Goal: Information Seeking & Learning: Compare options

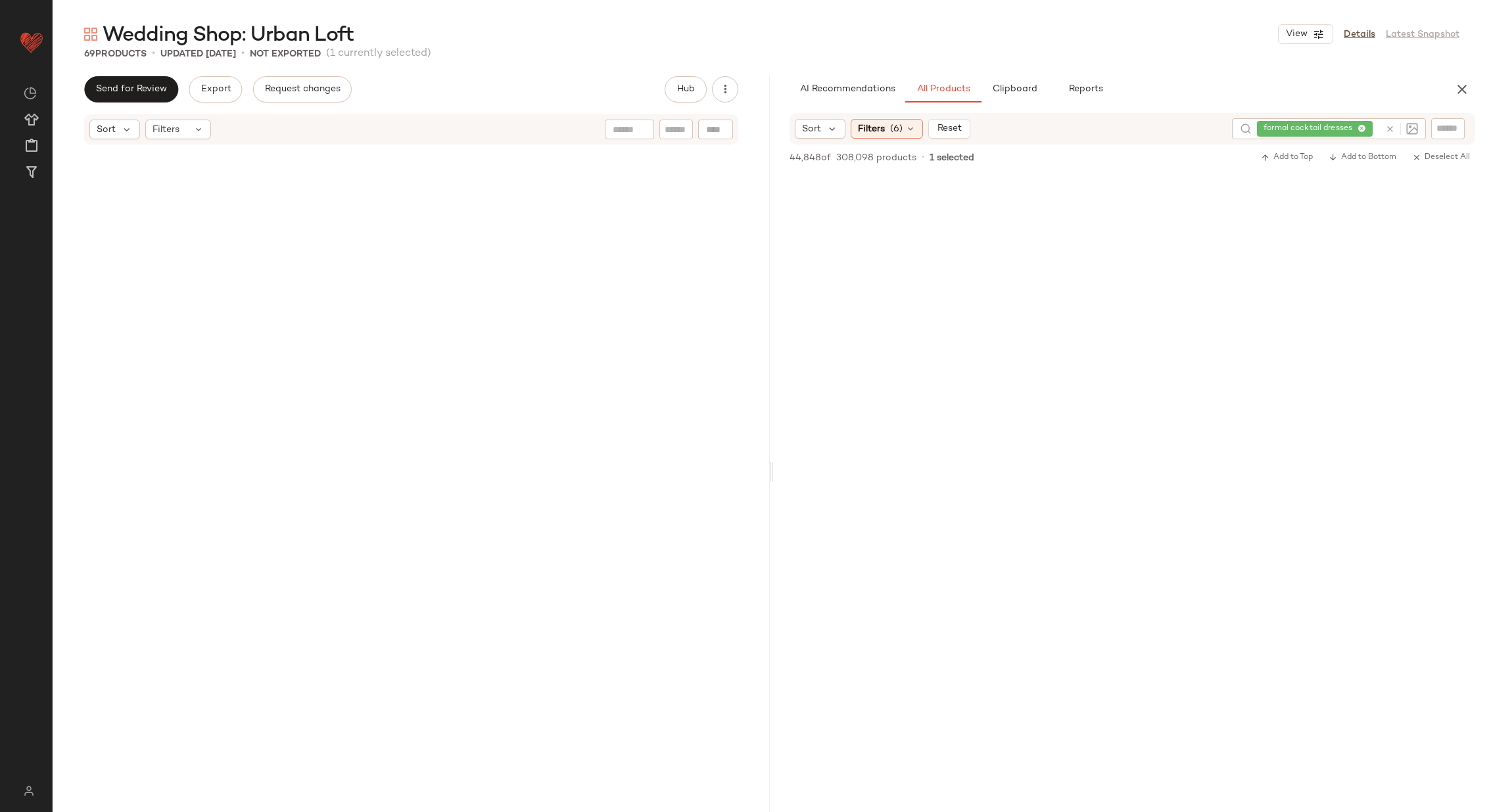
scroll to position [16488, 0]
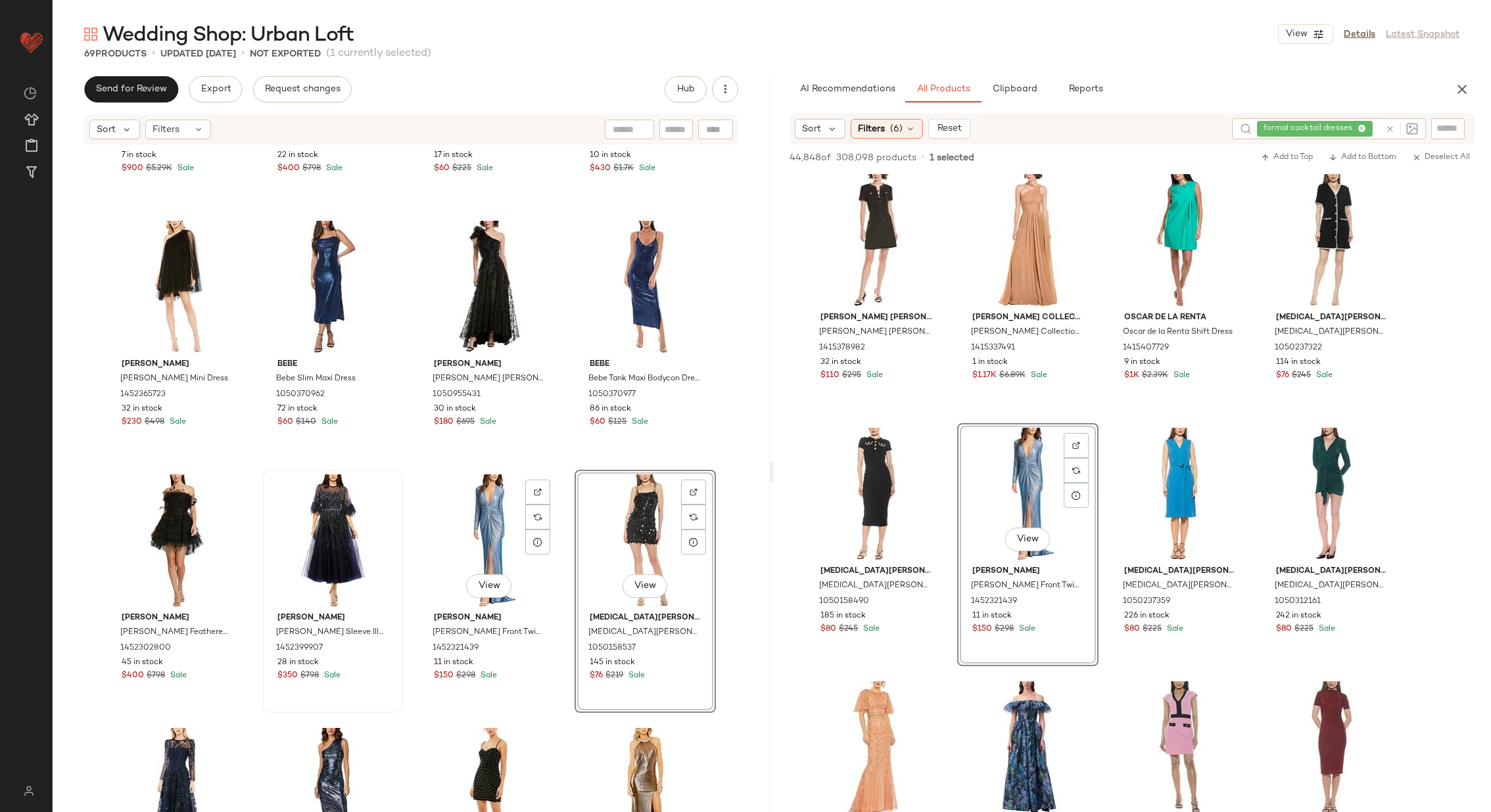
click at [491, 545] on div "View" at bounding box center [489, 540] width 132 height 132
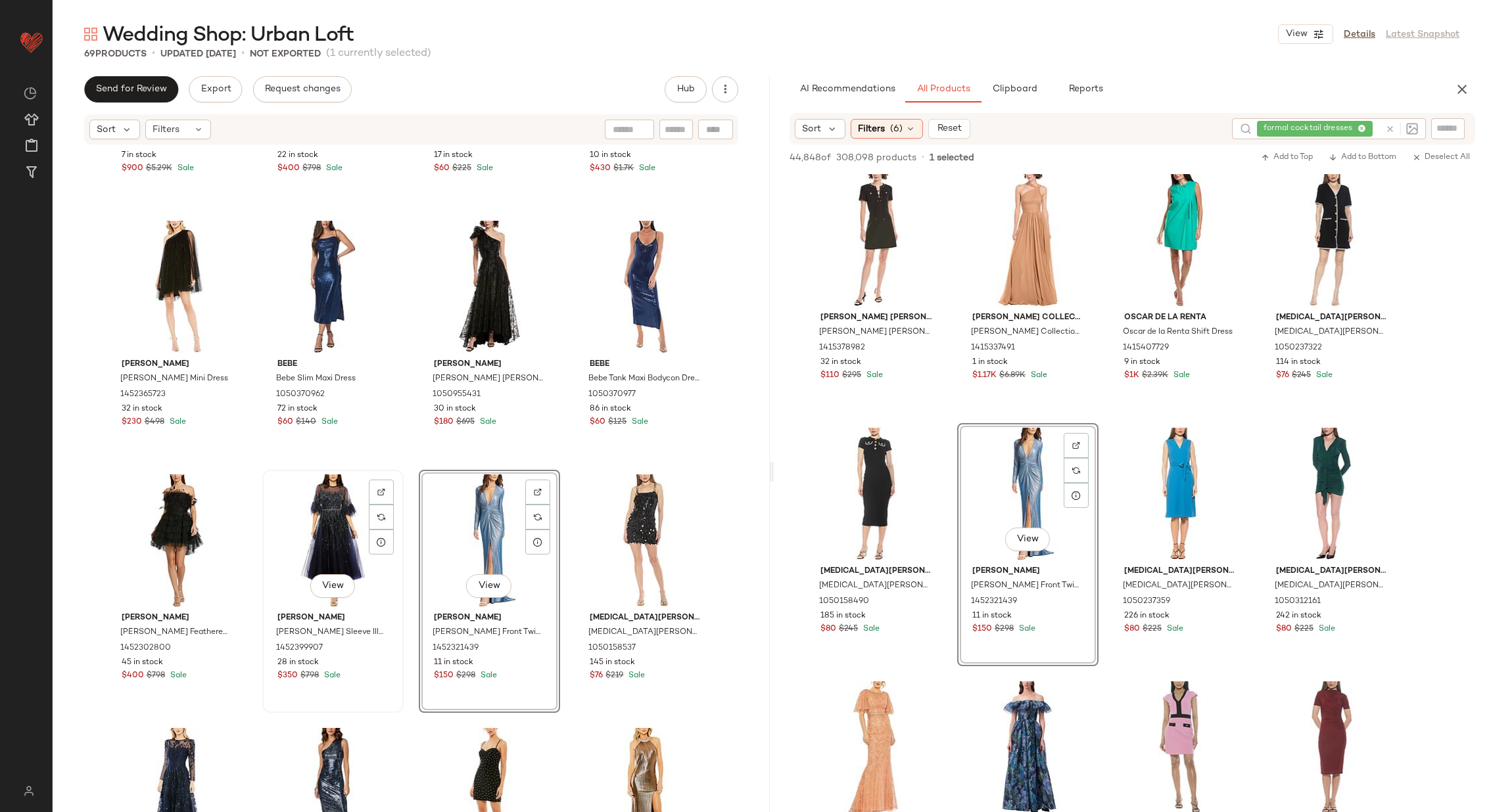
click at [322, 527] on div "View" at bounding box center [333, 540] width 132 height 132
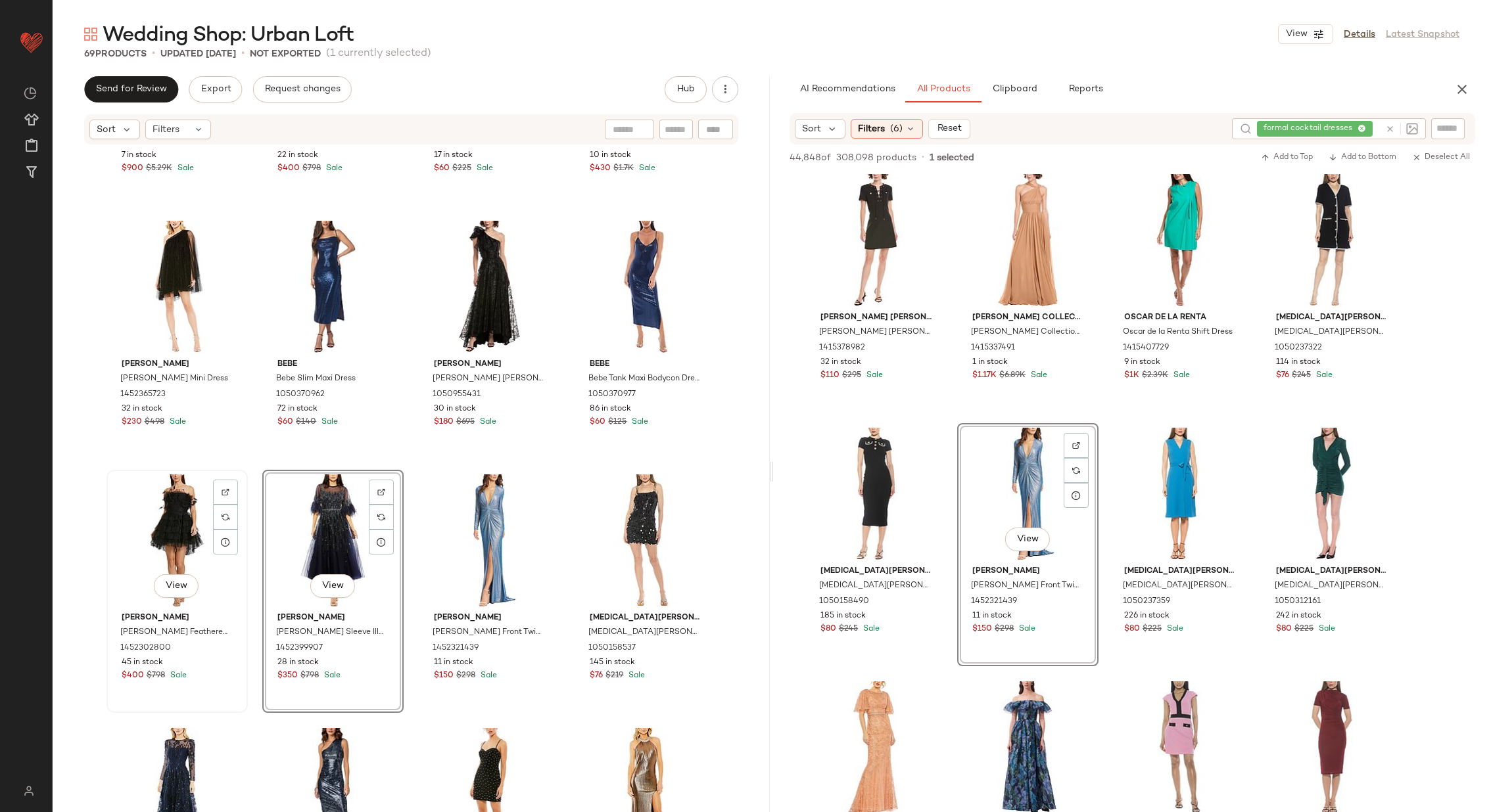
click at [185, 528] on div "View" at bounding box center [177, 540] width 132 height 132
click at [335, 535] on div "View" at bounding box center [333, 540] width 132 height 132
click at [472, 531] on div "View" at bounding box center [489, 540] width 132 height 132
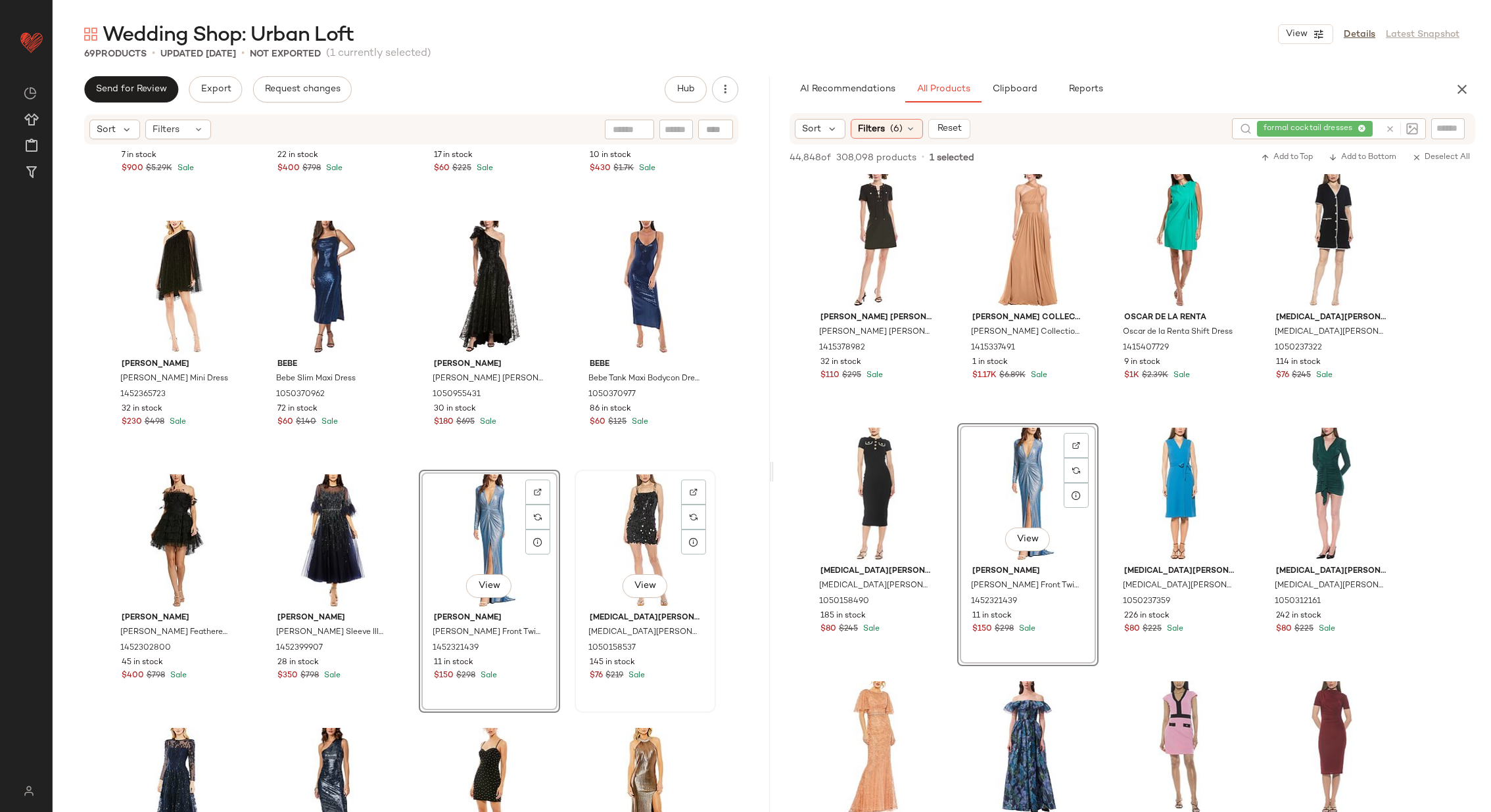
click at [613, 520] on div "View" at bounding box center [645, 540] width 132 height 132
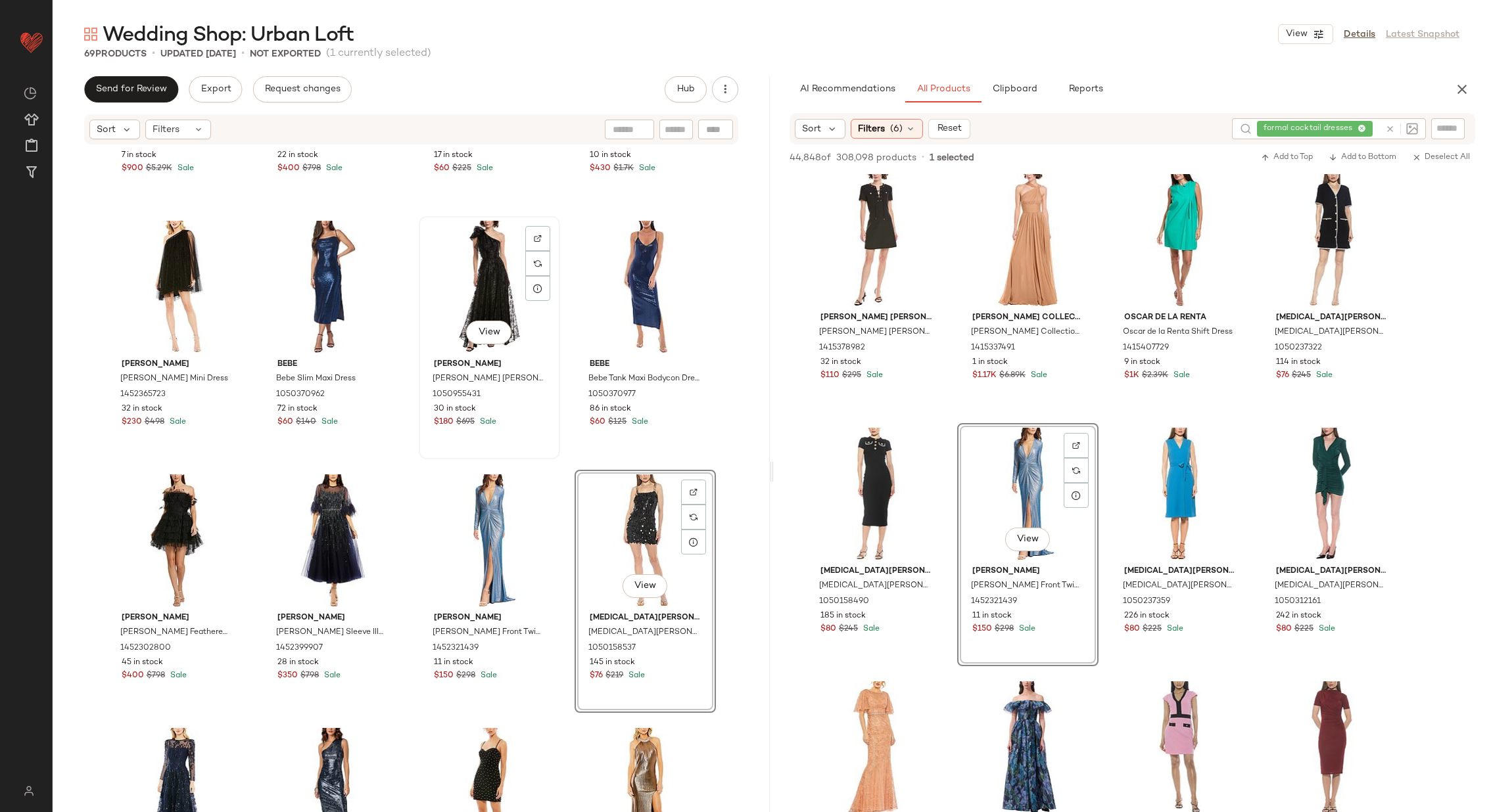
click at [470, 294] on div "View" at bounding box center [489, 287] width 132 height 132
click at [325, 274] on div "View" at bounding box center [333, 287] width 132 height 132
click at [154, 283] on div "View" at bounding box center [177, 287] width 132 height 132
